Goal: Task Accomplishment & Management: Manage account settings

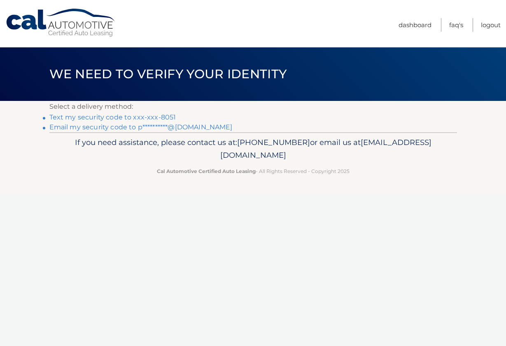
click at [151, 117] on link "Text my security code to xxx-xxx-8051" at bounding box center [112, 117] width 127 height 8
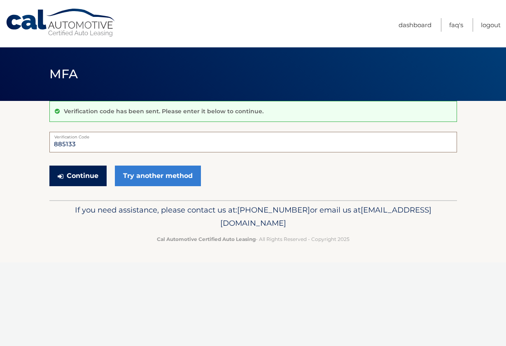
type input "885133"
click at [92, 176] on button "Continue" at bounding box center [77, 175] width 57 height 21
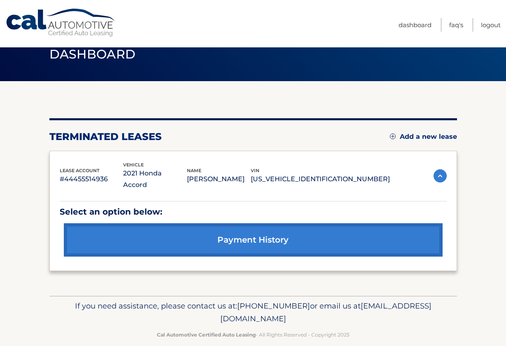
scroll to position [19, 0]
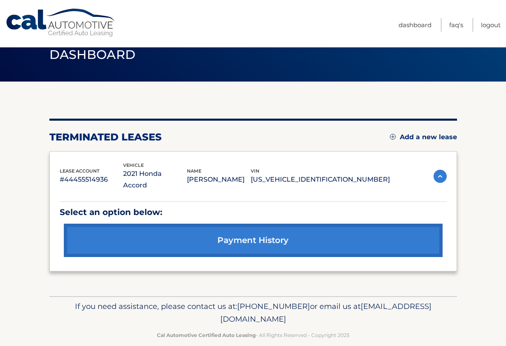
click at [378, 236] on link "payment history" at bounding box center [253, 240] width 379 height 33
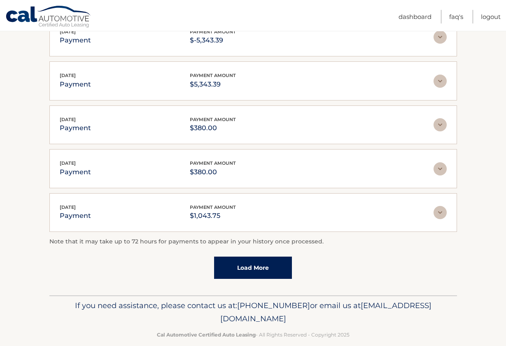
scroll to position [184, 0]
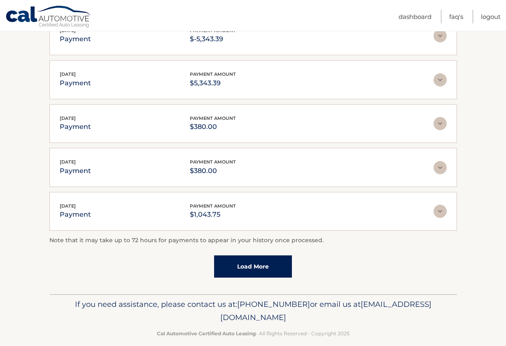
click at [442, 213] on img at bounding box center [439, 211] width 13 height 13
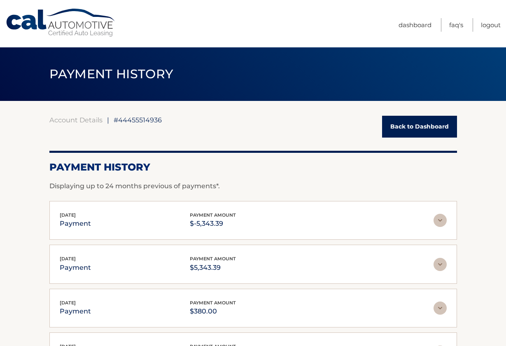
scroll to position [0, 0]
click at [65, 122] on link "Account Details" at bounding box center [75, 120] width 53 height 8
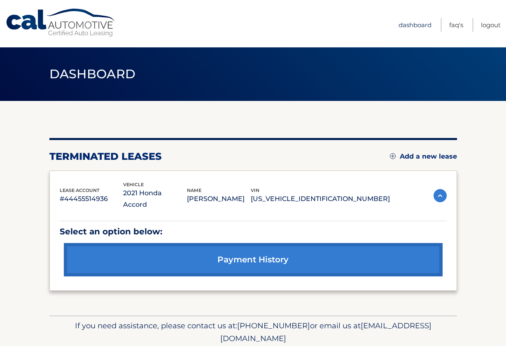
click at [419, 26] on link "Dashboard" at bounding box center [414, 25] width 33 height 14
click at [489, 27] on link "Logout" at bounding box center [491, 25] width 20 height 14
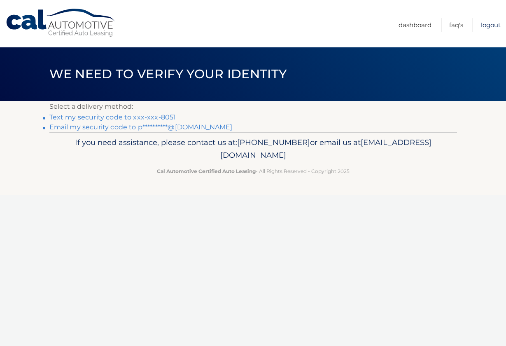
click at [492, 26] on link "Logout" at bounding box center [491, 25] width 20 height 14
